Goal: Book appointment/travel/reservation

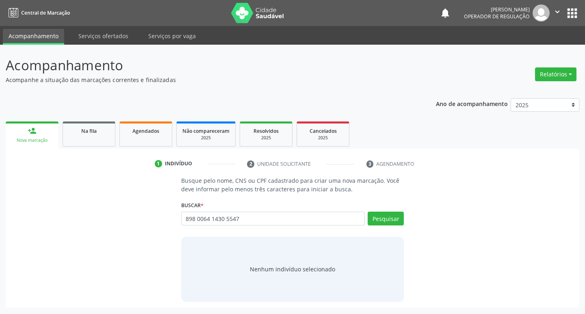
type input "898 0064 1430 5547"
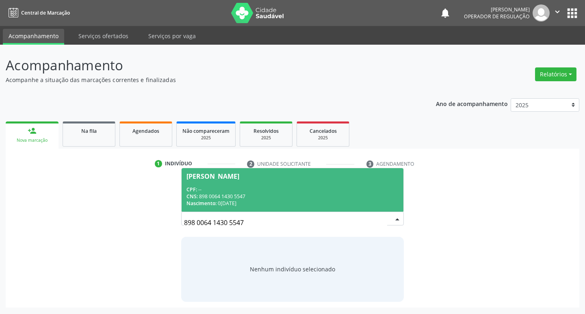
click at [329, 189] on div "CPF: --" at bounding box center [293, 189] width 213 height 7
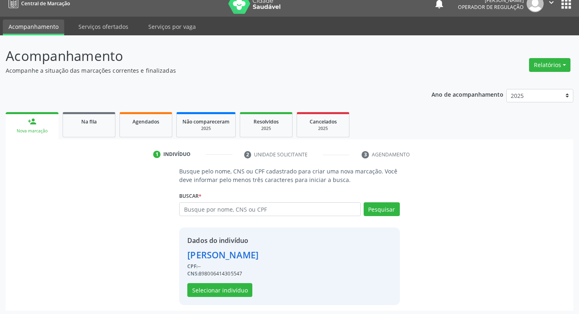
scroll to position [12, 0]
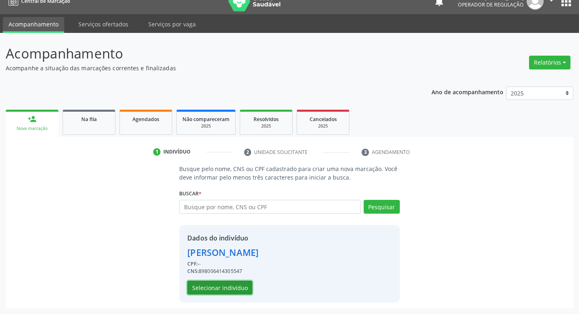
click at [220, 284] on button "Selecionar indivíduo" at bounding box center [219, 288] width 65 height 14
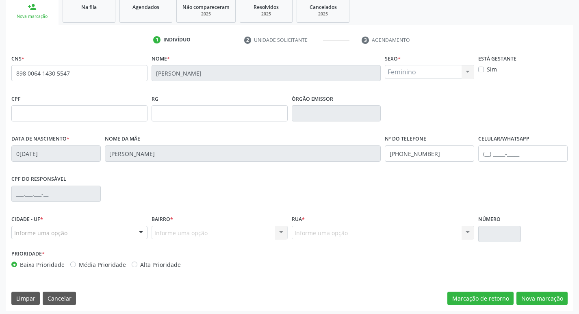
scroll to position [126, 0]
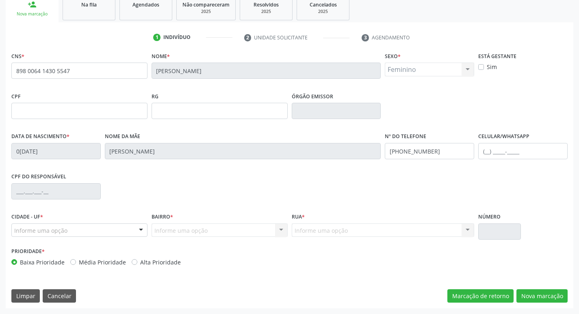
click at [139, 227] on div at bounding box center [141, 231] width 12 height 14
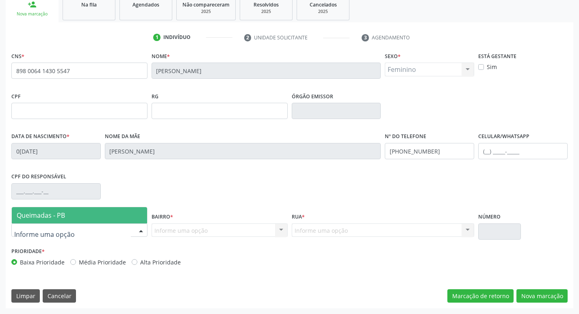
click at [101, 217] on span "Queimadas - PB" at bounding box center [79, 215] width 135 height 16
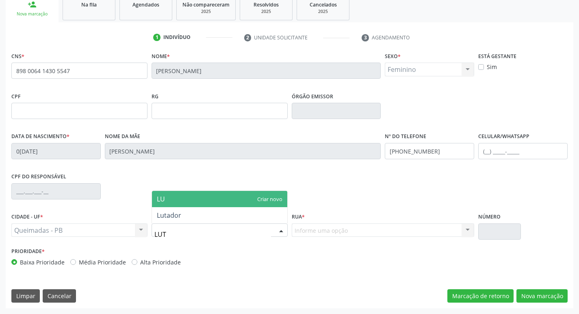
type input "LUTA"
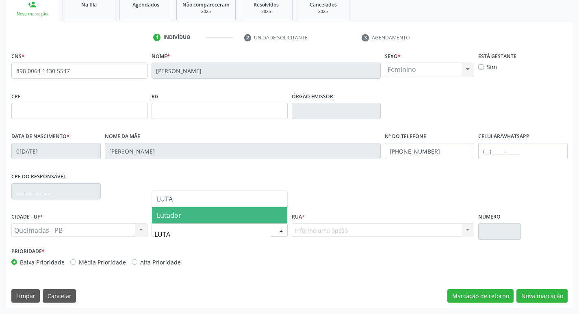
click at [206, 216] on span "Lutador" at bounding box center [219, 215] width 135 height 16
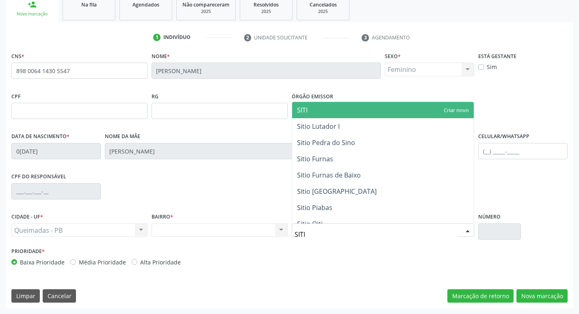
type input "SITIO"
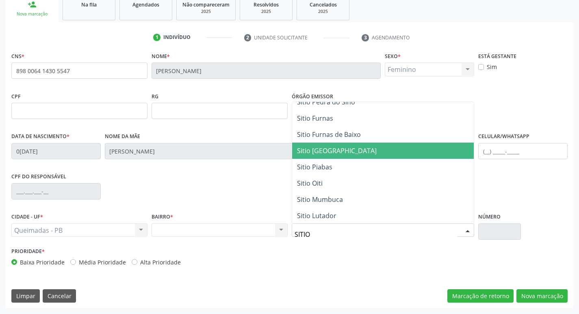
scroll to position [74, 0]
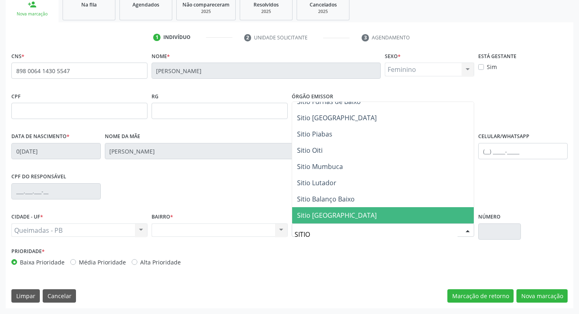
click at [332, 212] on span "Sitio [GEOGRAPHIC_DATA]" at bounding box center [337, 215] width 80 height 9
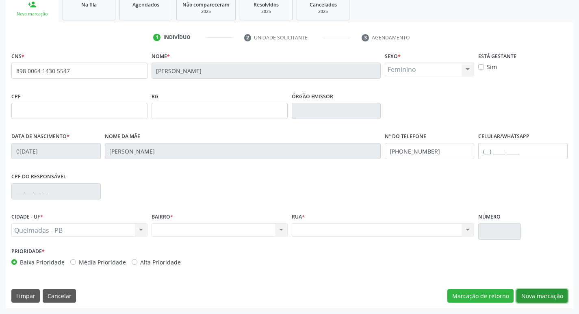
click at [530, 296] on button "Nova marcação" at bounding box center [542, 296] width 51 height 14
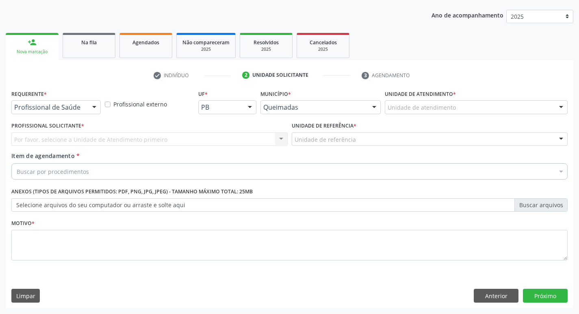
scroll to position [89, 0]
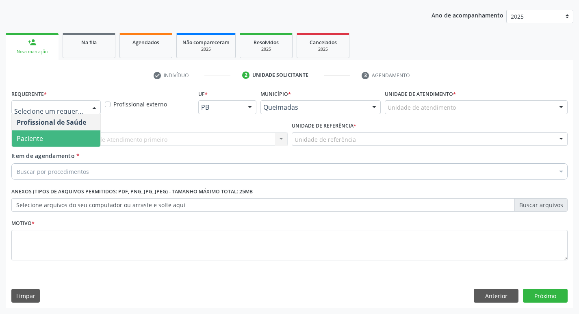
click at [63, 141] on span "Paciente" at bounding box center [56, 138] width 89 height 16
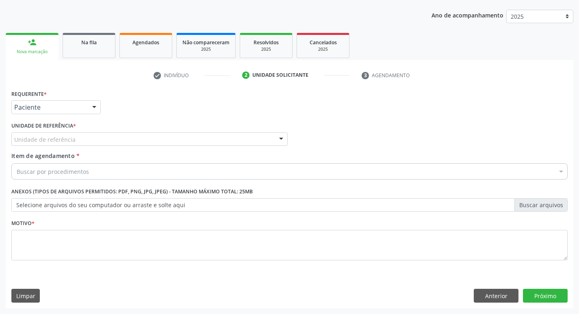
click at [78, 140] on div "Unidade de referência" at bounding box center [149, 140] width 276 height 14
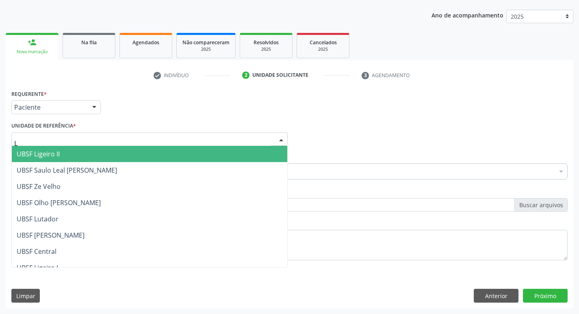
type input "LU"
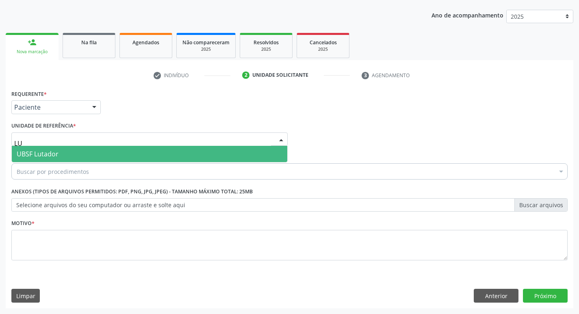
click at [78, 154] on span "UBSF Lutador" at bounding box center [150, 154] width 276 height 16
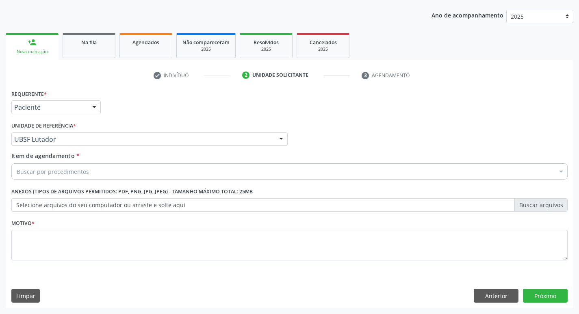
click at [129, 163] on div "Item de agendamento * Buscar por procedimentos Selecionar todos 0604320140 - Ab…" at bounding box center [289, 165] width 556 height 26
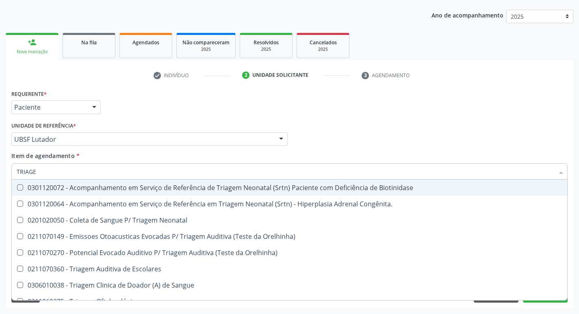
type input "TRIAGEM"
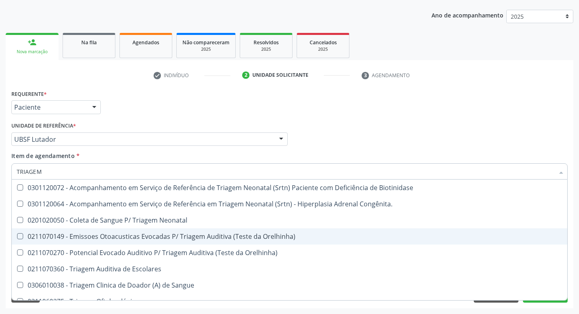
click at [121, 240] on div "0211070149 - Emissoes Otoacusticas Evocadas P/ Triagem Auditiva (Teste da Orelh…" at bounding box center [290, 236] width 546 height 7
checkbox Orelhinha\) "true"
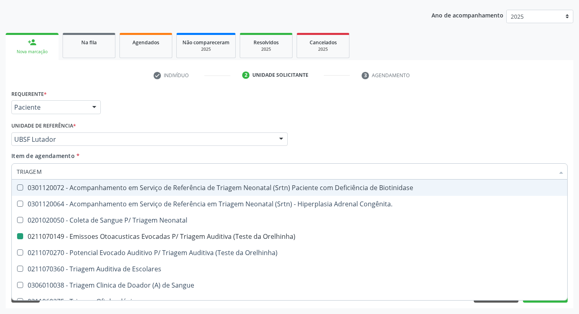
click at [304, 110] on div "Requerente * Paciente Profissional de Saúde Paciente Nenhum resultado encontrad…" at bounding box center [289, 104] width 560 height 32
checkbox Congênita\ "true"
checkbox Orelhinha\) "false"
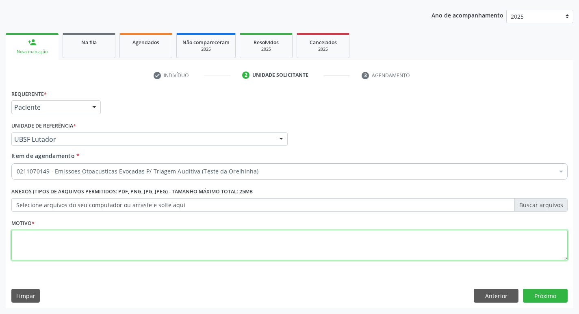
click at [96, 245] on textarea at bounding box center [289, 245] width 556 height 31
type textarea "T"
type textarea "AVALIAÇÃO"
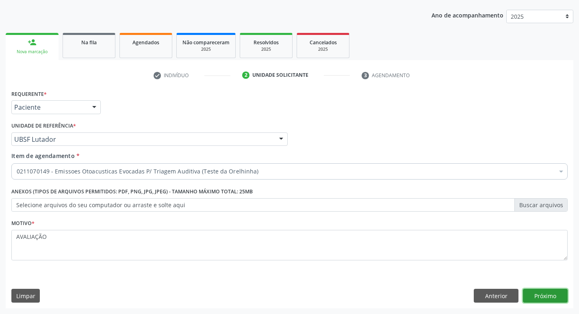
click at [546, 295] on button "Próximo" at bounding box center [545, 296] width 45 height 14
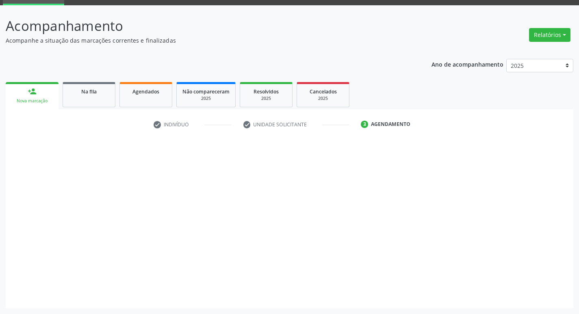
scroll to position [39, 0]
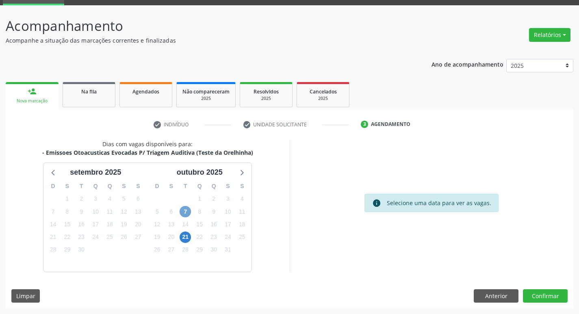
click at [185, 211] on span "7" at bounding box center [185, 211] width 11 height 11
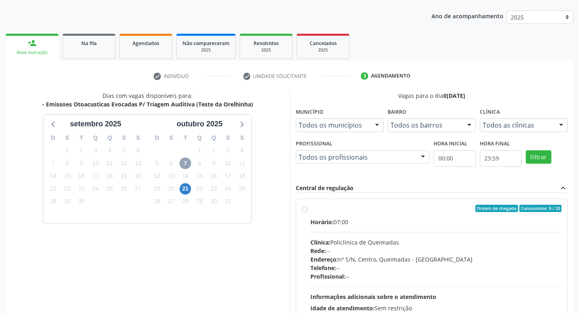
scroll to position [157, 0]
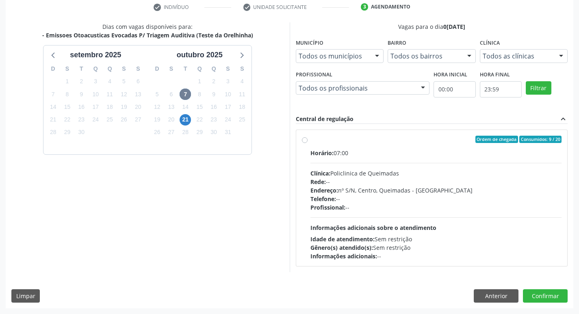
click at [403, 162] on div "Horário: 07:00 Clínica: Policlinica de Queimadas Rede: -- Endereço: nº S/N, Cen…" at bounding box center [437, 205] width 252 height 112
click at [308, 143] on input "Ordem de chegada Consumidos: 9 / 20 Horário: 07:00 Clínica: Policlinica de Quei…" at bounding box center [305, 139] width 6 height 7
radio input "true"
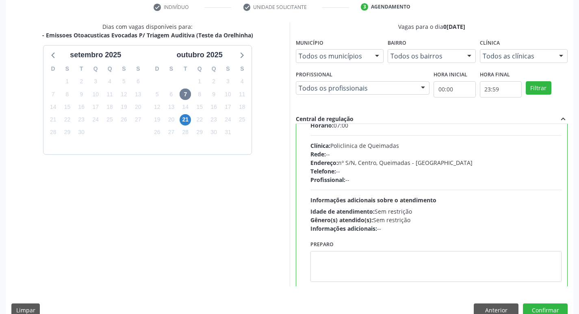
scroll to position [40, 0]
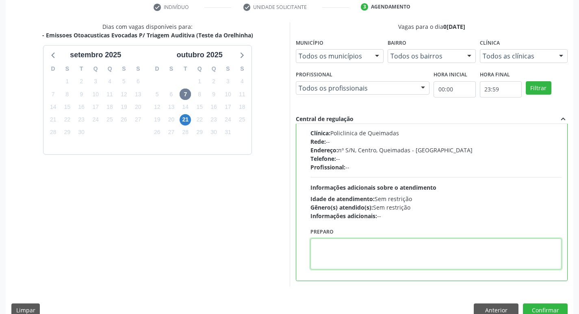
click at [389, 250] on textarea at bounding box center [437, 254] width 252 height 31
type textarea "LEVAR A CADERNETA DE VACINAÇÃO."
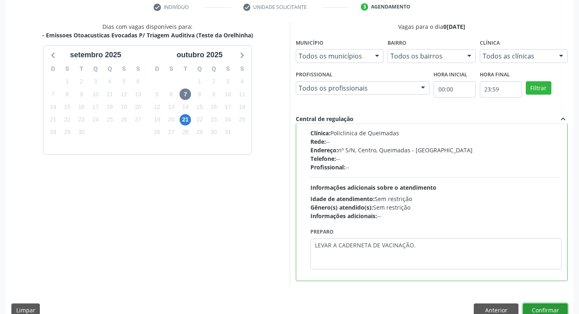
click at [545, 305] on button "Confirmar" at bounding box center [545, 311] width 45 height 14
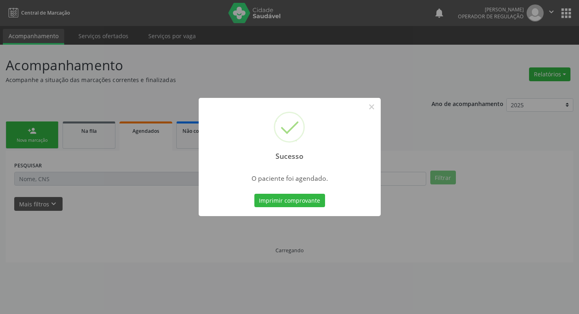
scroll to position [0, 0]
click at [292, 203] on button "Imprimir comprovante" at bounding box center [292, 201] width 71 height 14
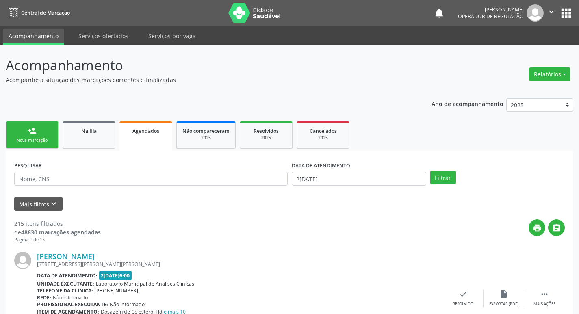
click at [563, 14] on button "apps" at bounding box center [566, 13] width 14 height 14
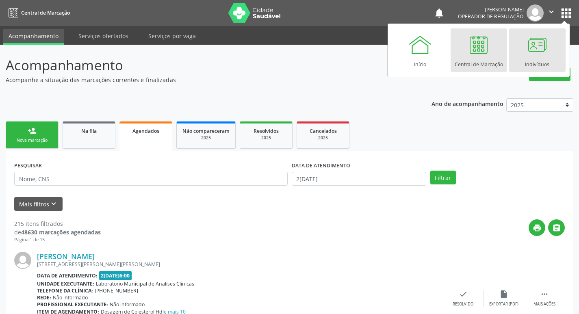
click at [550, 38] on link "Indivíduos" at bounding box center [537, 49] width 56 height 43
